Goal: Task Accomplishment & Management: Manage account settings

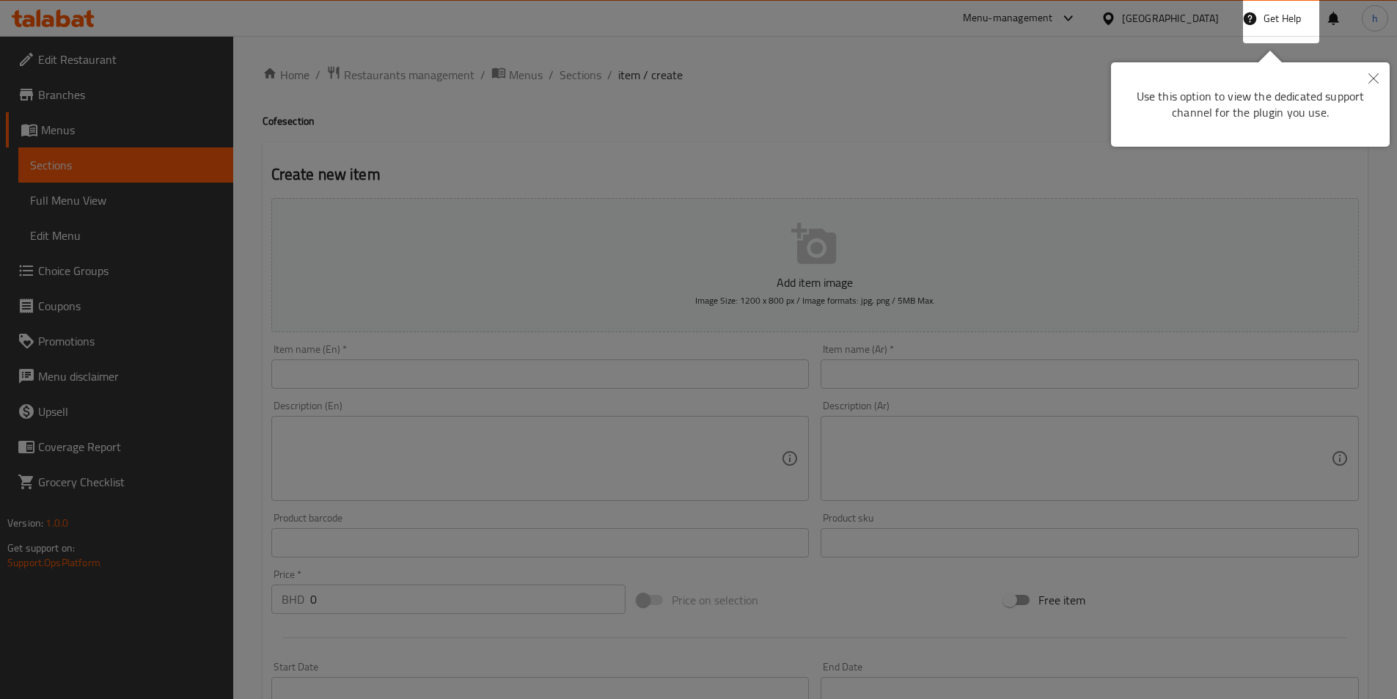
click at [1177, 69] on div "Use this option to view the dedicated support channel for the plugin you use." at bounding box center [1250, 104] width 279 height 84
click at [975, 161] on div at bounding box center [698, 349] width 1397 height 699
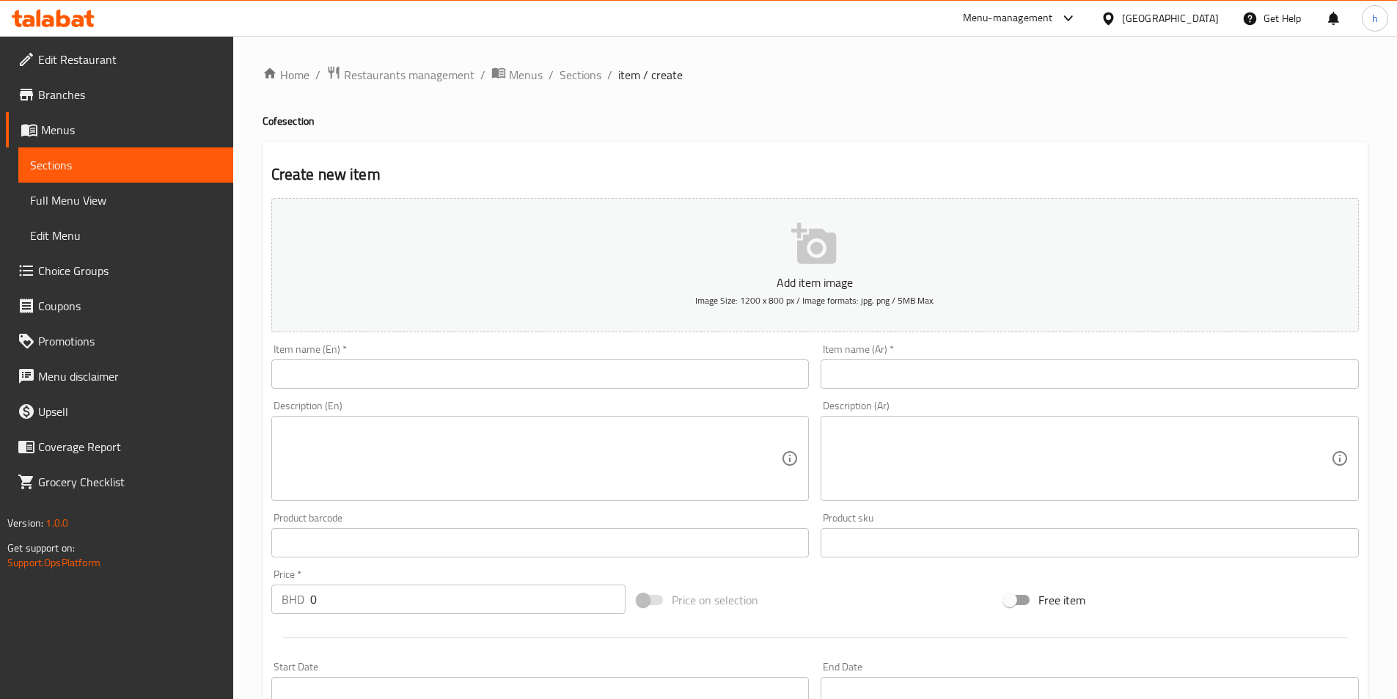
click at [1116, 19] on icon at bounding box center [1108, 18] width 15 height 15
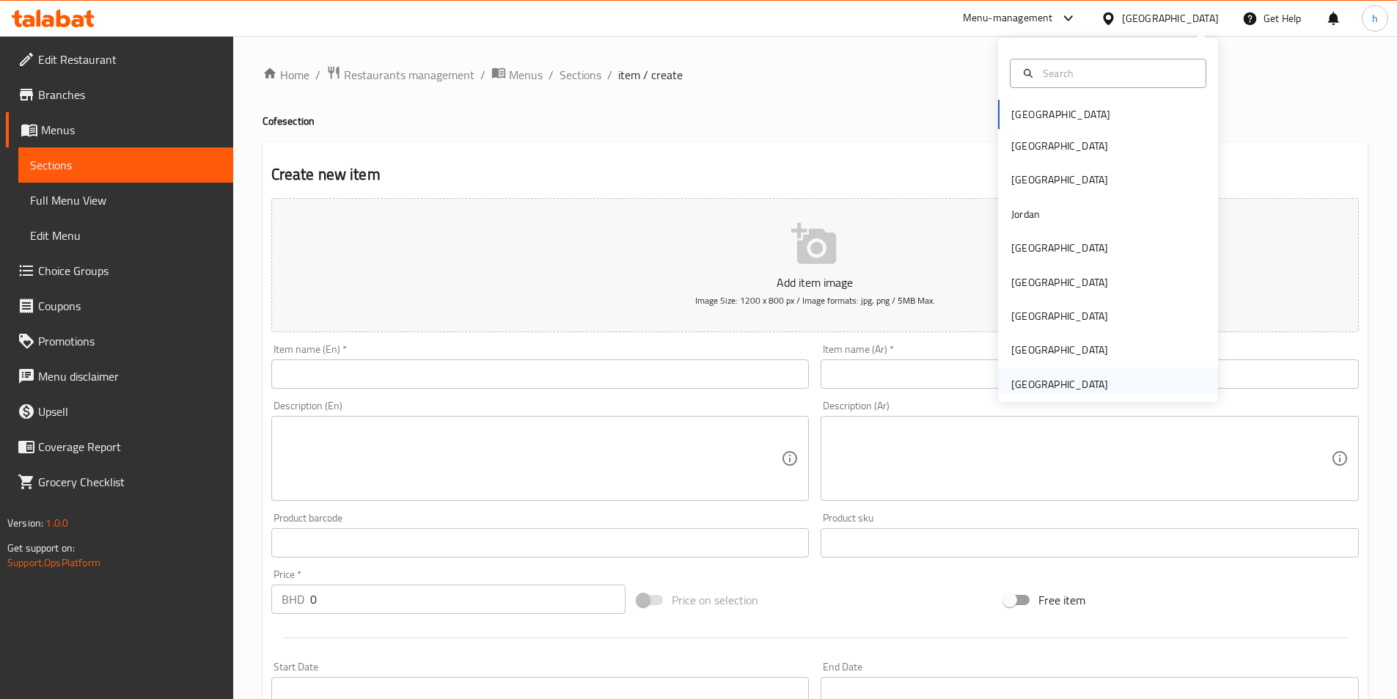
click at [1059, 383] on div "[GEOGRAPHIC_DATA]" at bounding box center [1060, 384] width 97 height 16
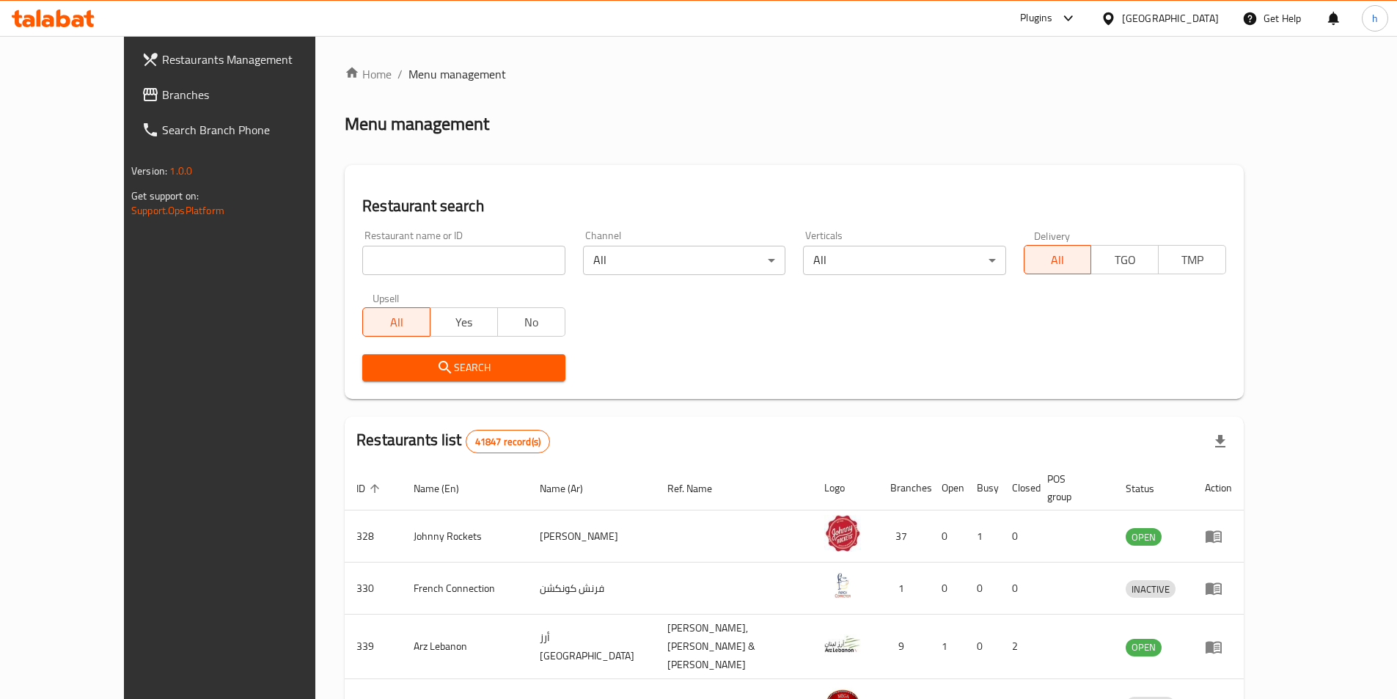
click at [41, 14] on icon at bounding box center [53, 19] width 83 height 18
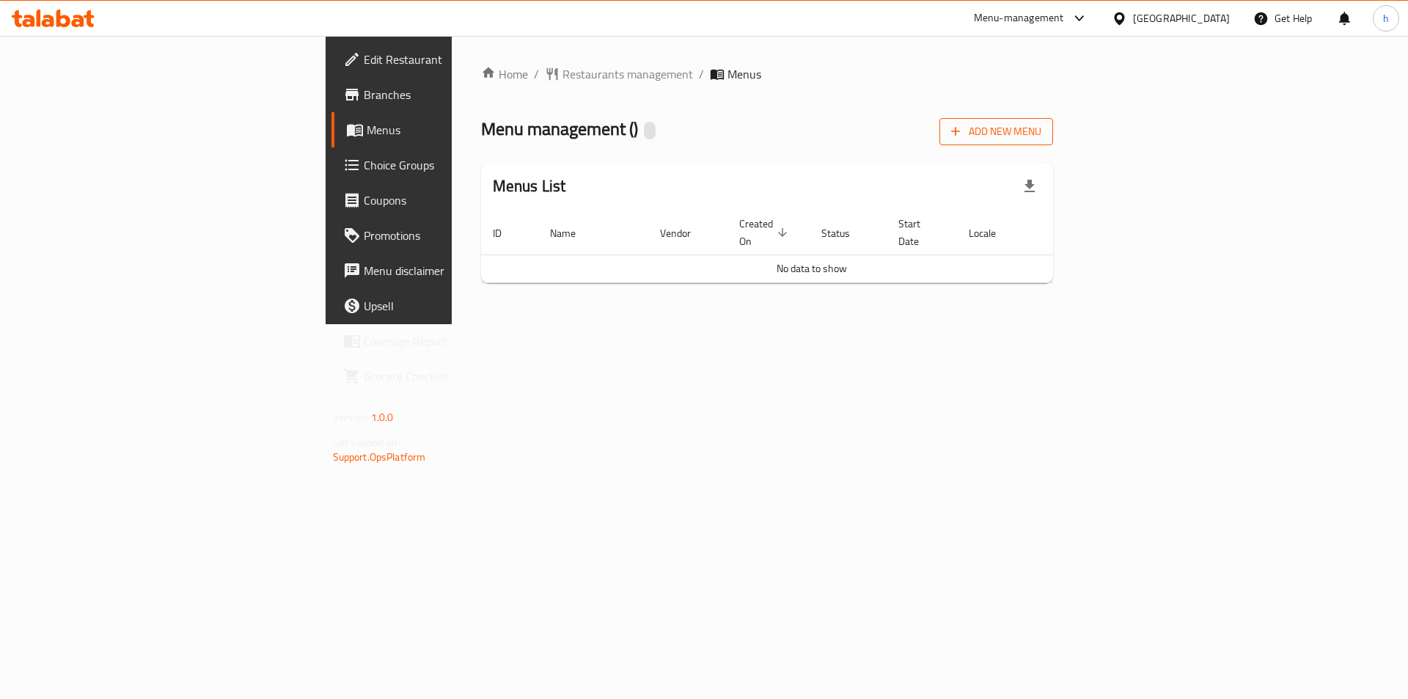
click at [1042, 135] on span "Add New Menu" at bounding box center [996, 132] width 90 height 18
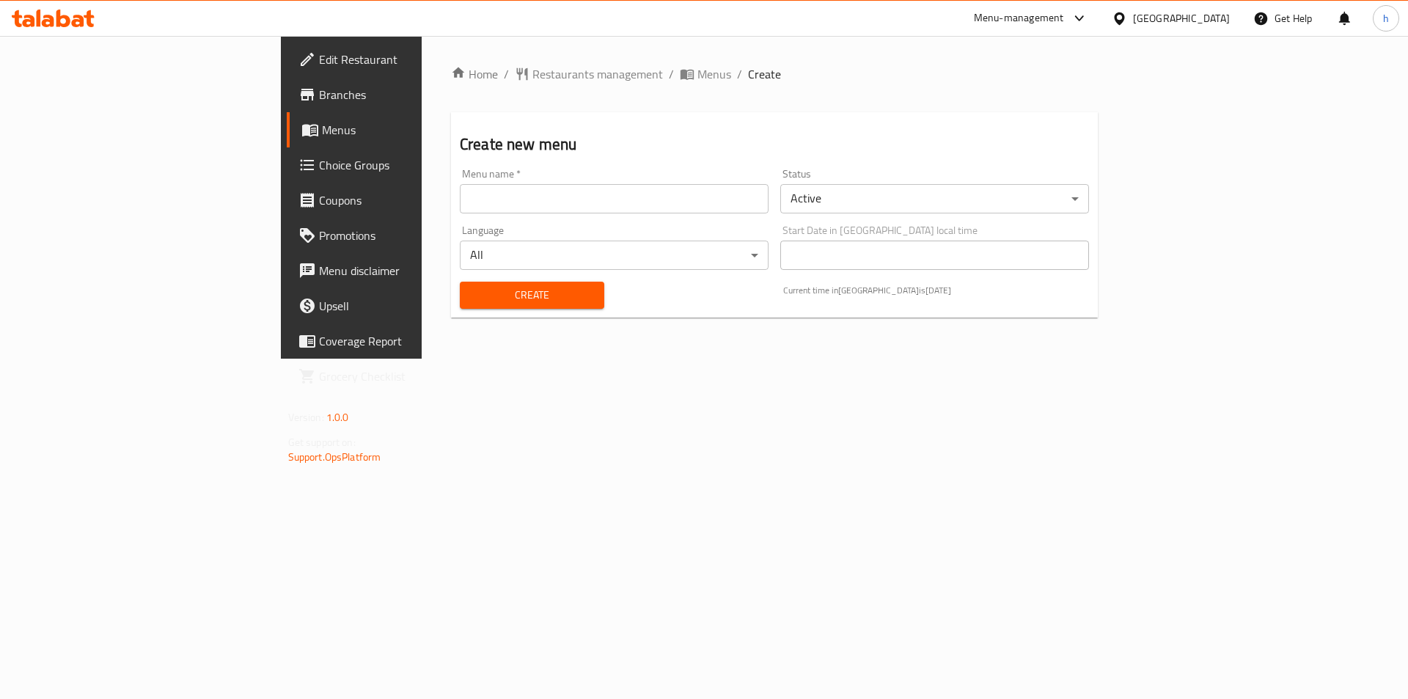
click at [460, 200] on input "text" at bounding box center [614, 198] width 309 height 29
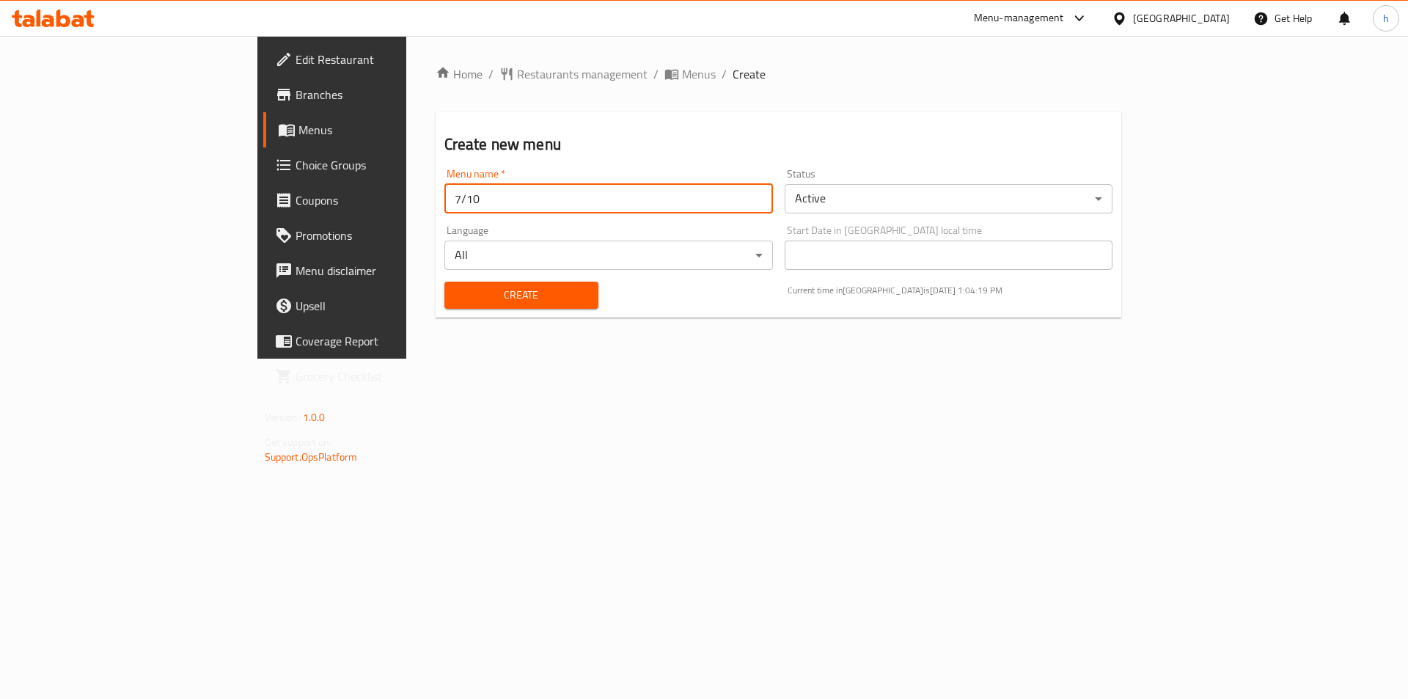
type input "7/10"
click at [456, 293] on span "Create" at bounding box center [521, 295] width 131 height 18
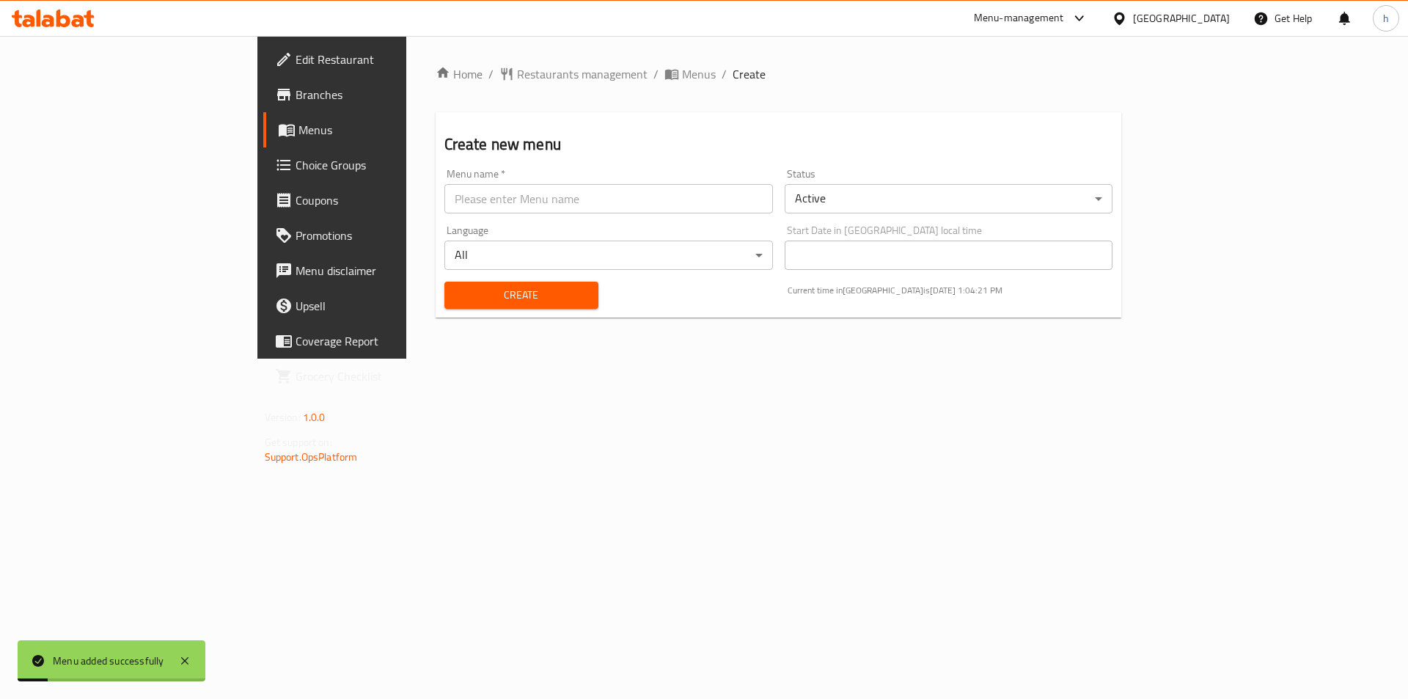
click at [299, 132] on span "Menus" at bounding box center [390, 130] width 183 height 18
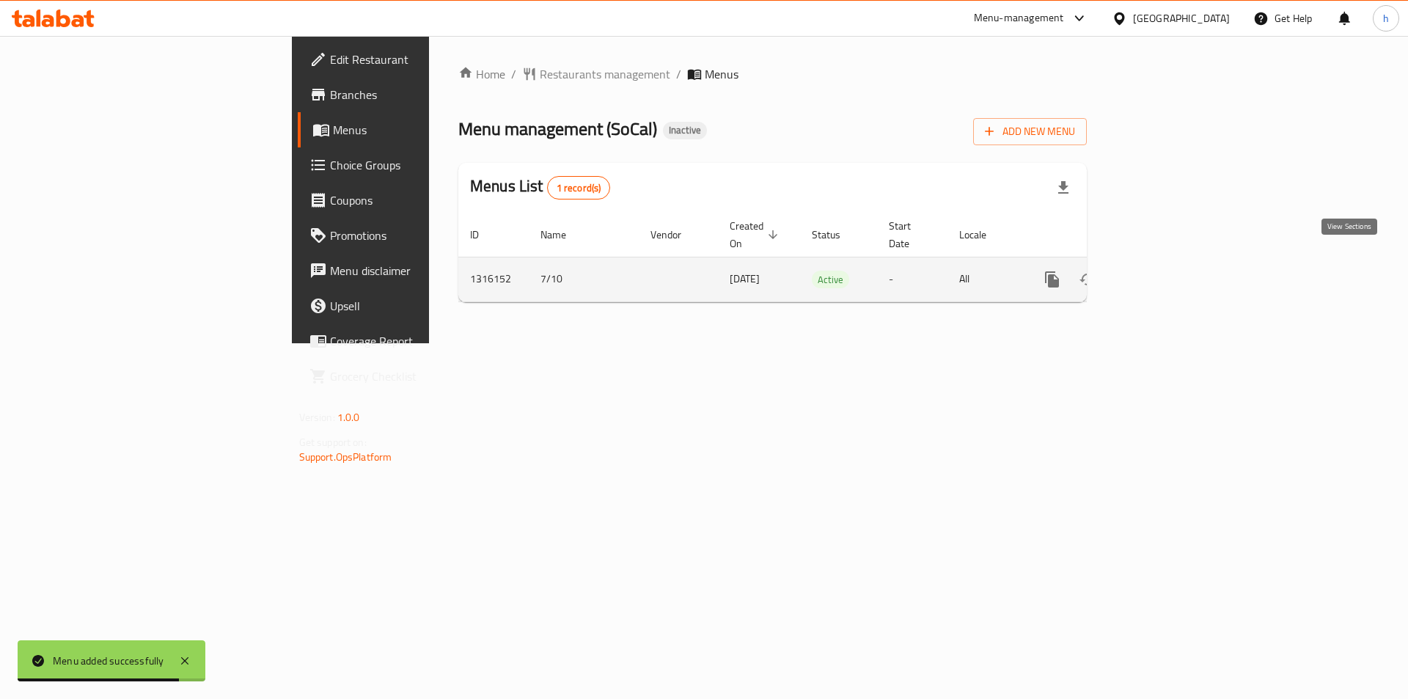
click at [1167, 271] on icon "enhanced table" at bounding box center [1158, 280] width 18 height 18
